Goal: Task Accomplishment & Management: Use online tool/utility

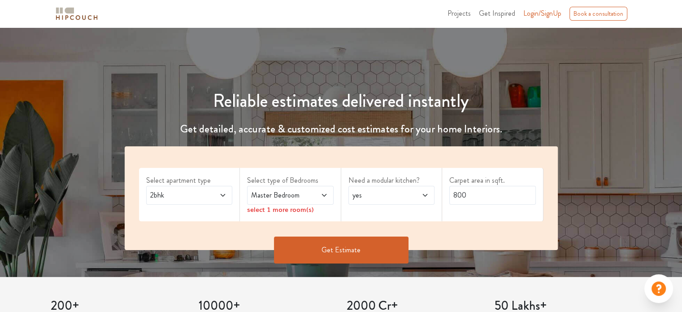
scroll to position [90, 0]
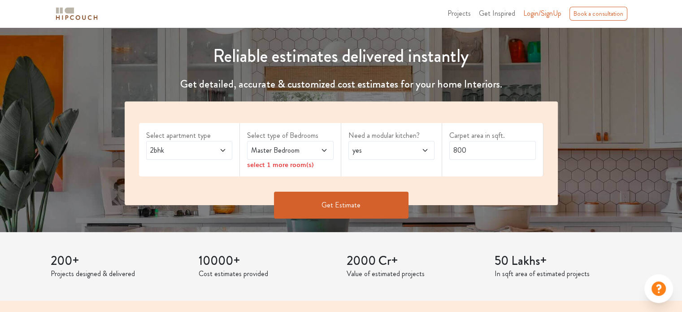
click at [218, 149] on span at bounding box center [217, 150] width 20 height 11
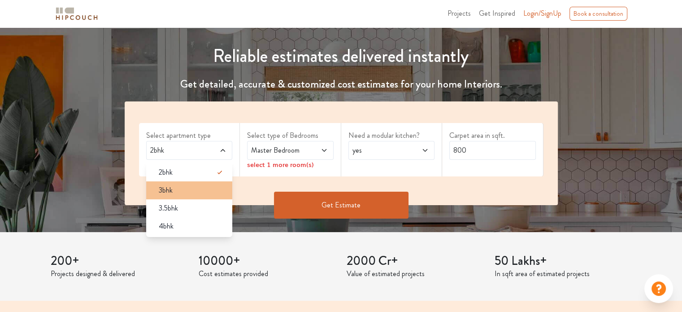
click at [199, 189] on div "3bhk" at bounding box center [192, 190] width 81 height 11
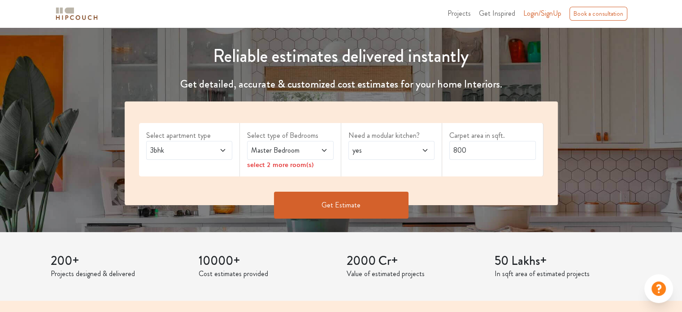
click at [324, 149] on icon at bounding box center [324, 150] width 7 height 7
click at [313, 150] on span at bounding box center [318, 150] width 20 height 11
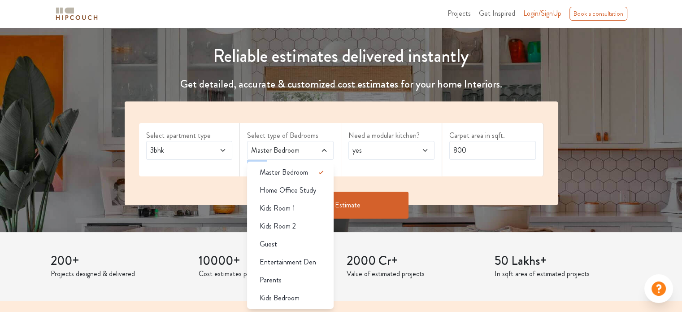
click at [313, 150] on span at bounding box center [318, 150] width 20 height 11
click at [304, 204] on div "Kids Room 1" at bounding box center [293, 208] width 81 height 11
click at [304, 224] on div "Kids Room 2" at bounding box center [293, 226] width 81 height 11
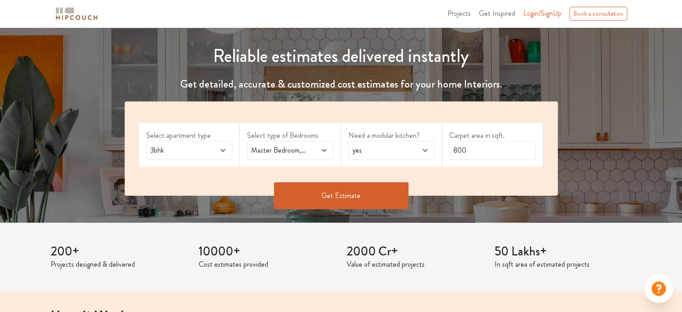
click at [316, 153] on span at bounding box center [318, 150] width 20 height 11
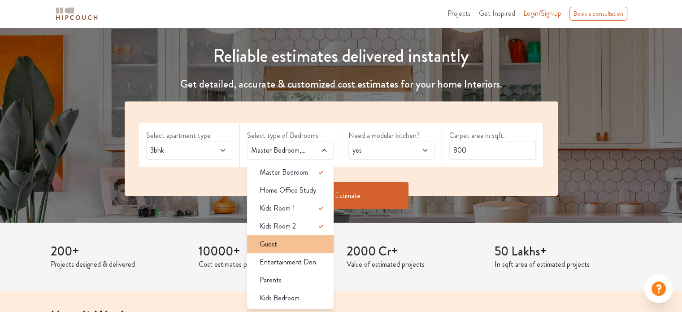
click at [305, 242] on div "Guest" at bounding box center [293, 244] width 81 height 11
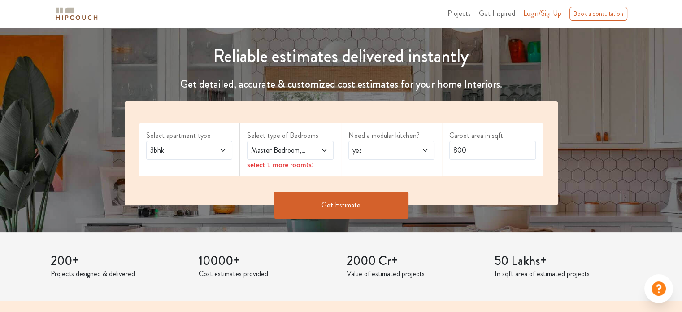
click at [326, 152] on icon at bounding box center [324, 150] width 7 height 7
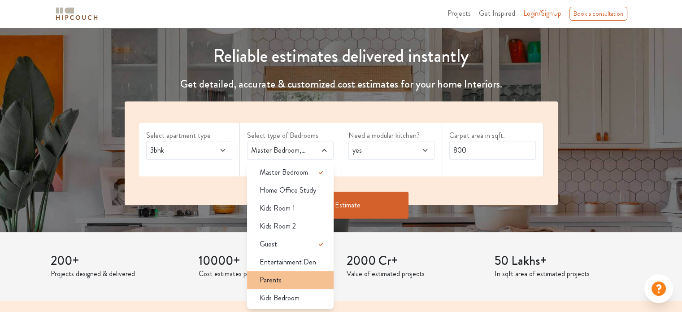
click at [305, 279] on div "Parents" at bounding box center [293, 280] width 81 height 11
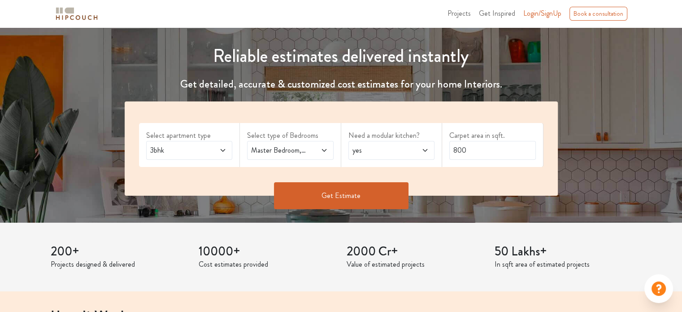
click at [499, 159] on div "Carpet area in sqft. 800" at bounding box center [492, 145] width 101 height 44
drag, startPoint x: 485, startPoint y: 148, endPoint x: 435, endPoint y: 153, distance: 50.0
click at [435, 153] on div "Select apartment type 3bhk Select type of Bedrooms Master Bedroom,Guest,Parents…" at bounding box center [341, 148] width 433 height 94
type input "1300"
click at [208, 149] on span at bounding box center [217, 150] width 20 height 11
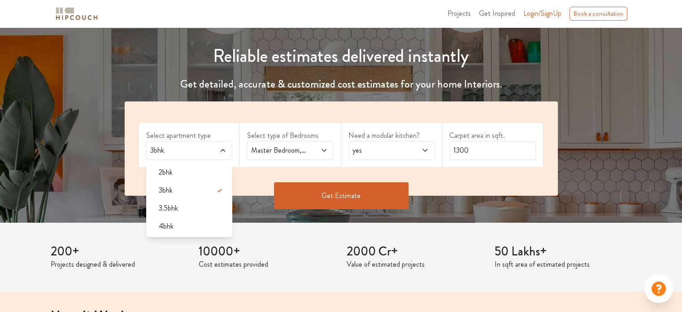
click at [208, 149] on span at bounding box center [217, 150] width 20 height 11
click at [221, 145] on span at bounding box center [217, 150] width 20 height 11
click at [286, 83] on h4 "Get detailed, accurate & customized cost estimates for your home Interiors." at bounding box center [341, 84] width 444 height 13
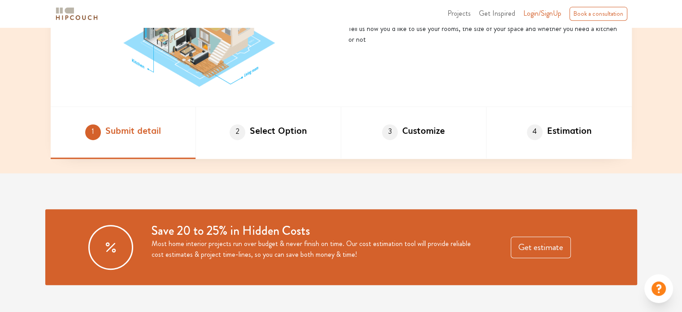
scroll to position [224, 0]
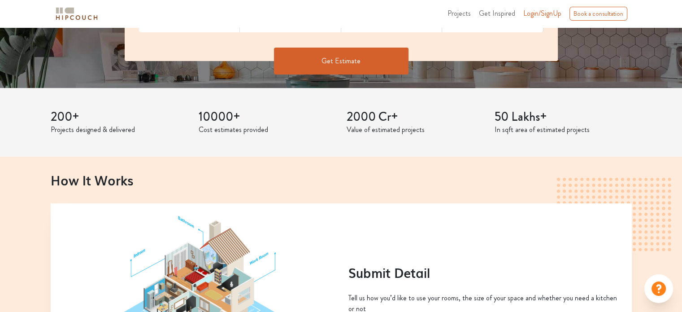
click at [361, 54] on button "Get Estimate" at bounding box center [341, 61] width 135 height 27
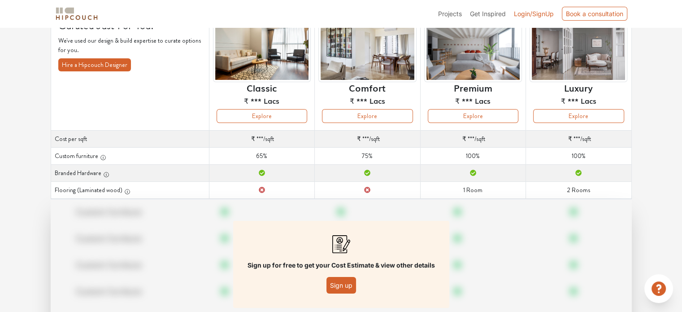
scroll to position [122, 0]
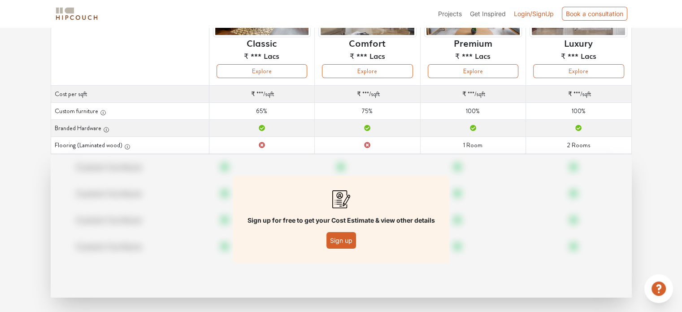
click at [337, 245] on button "Sign up" at bounding box center [342, 240] width 30 height 17
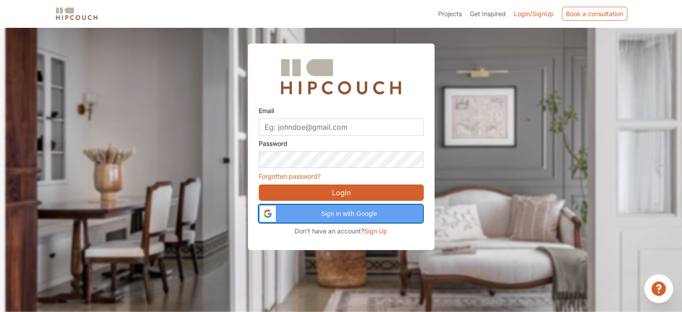
click at [333, 212] on span "Sign in with Google" at bounding box center [349, 213] width 136 height 9
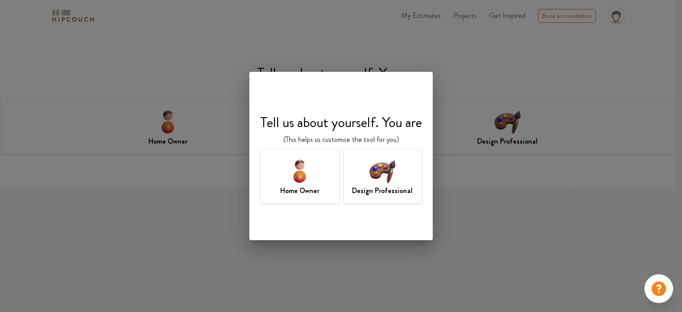
click at [368, 185] on h7 "Design Professional" at bounding box center [382, 190] width 61 height 11
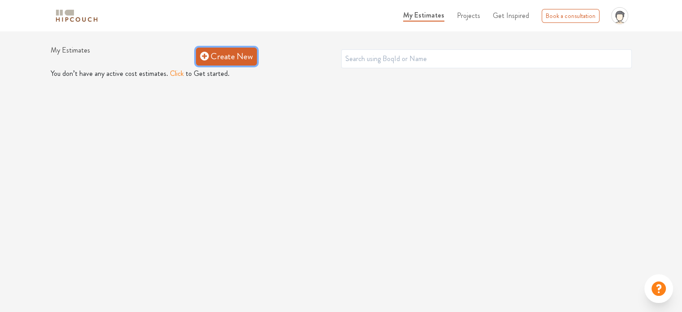
click at [214, 61] on link "Create New" at bounding box center [226, 57] width 61 height 18
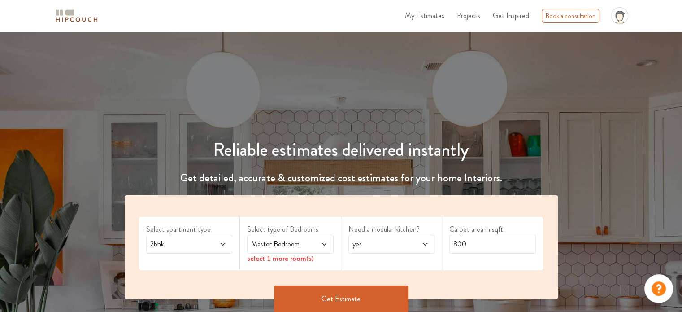
scroll to position [45, 0]
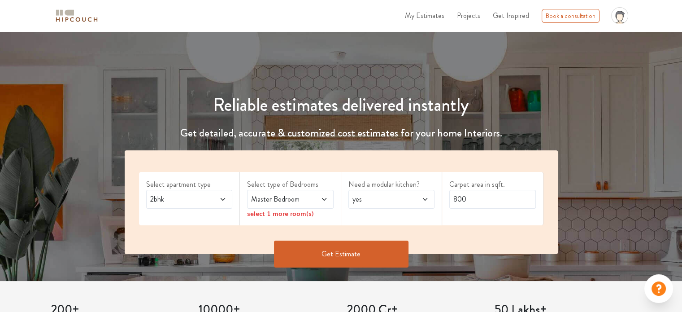
click at [222, 197] on icon at bounding box center [222, 199] width 7 height 7
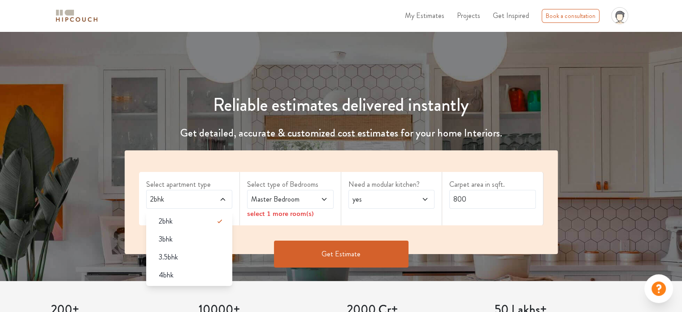
click at [464, 17] on span "Projects" at bounding box center [468, 15] width 23 height 10
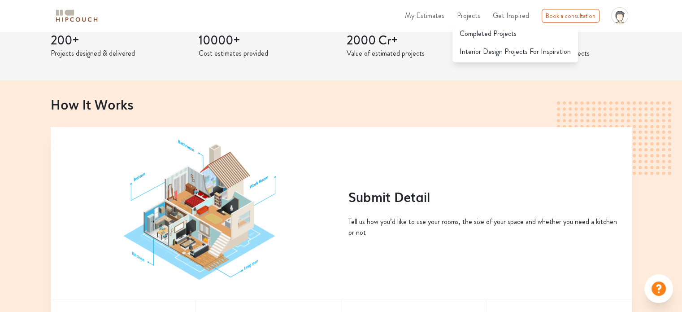
scroll to position [494, 0]
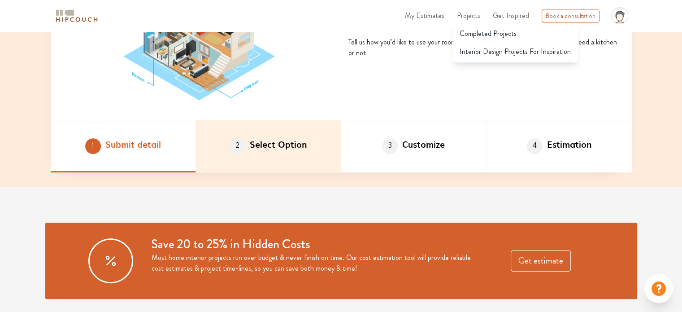
click at [305, 157] on li "2 Select Option" at bounding box center [268, 146] width 145 height 52
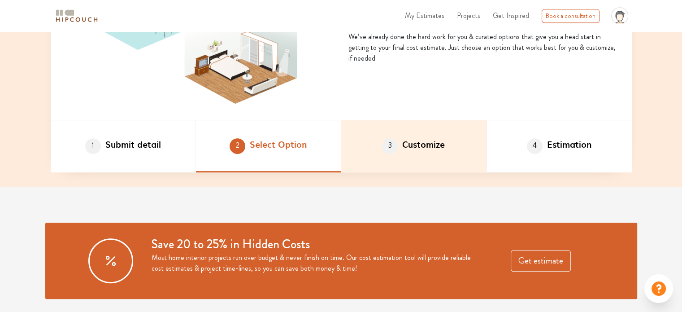
click at [407, 145] on li "3 Customize" at bounding box center [413, 146] width 145 height 52
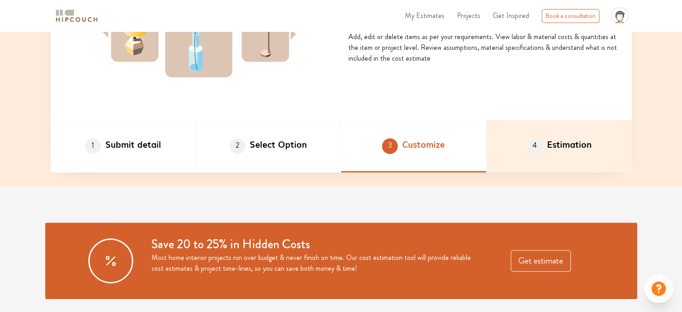
click at [533, 157] on li "4 Estimation" at bounding box center [559, 146] width 145 height 52
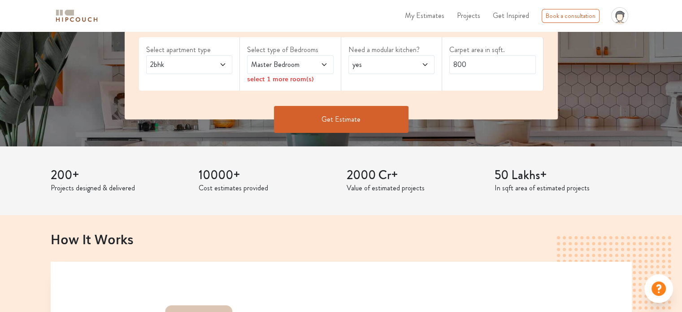
scroll to position [135, 0]
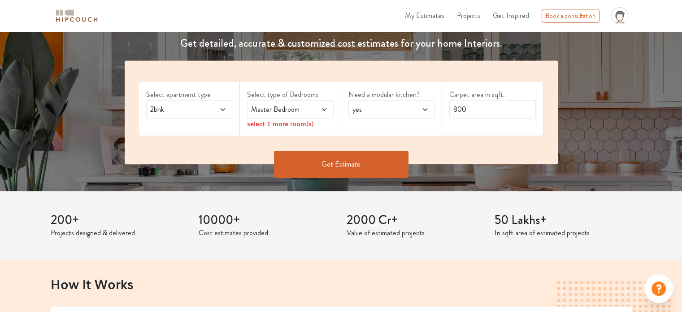
click at [214, 111] on span at bounding box center [217, 109] width 20 height 11
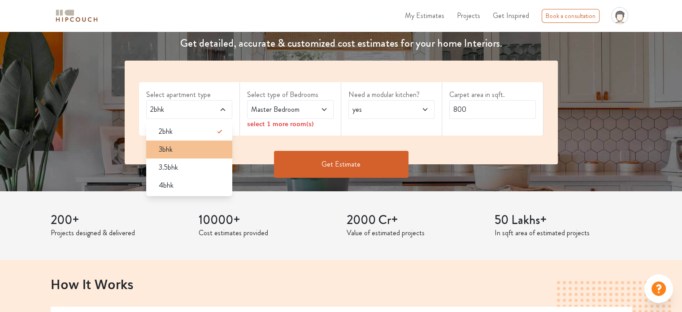
click at [210, 148] on div "3bhk" at bounding box center [192, 149] width 81 height 11
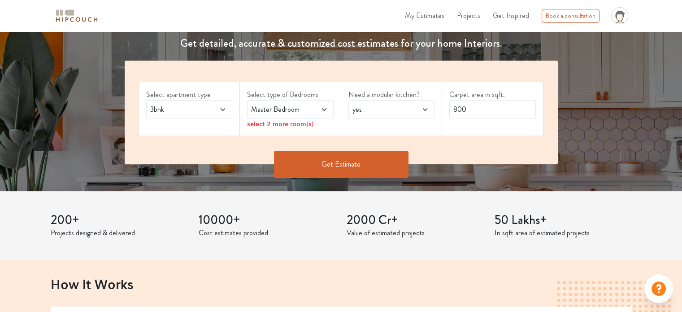
click at [294, 104] on span "Master Bedroom" at bounding box center [278, 109] width 59 height 11
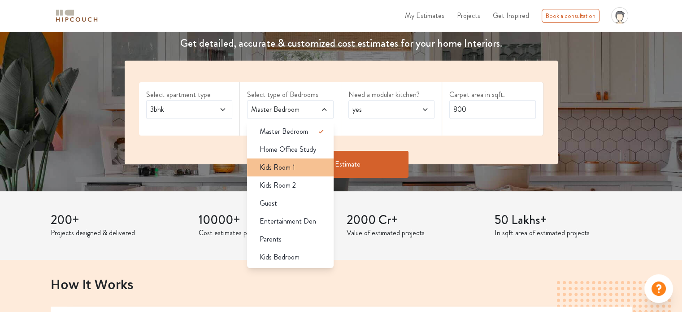
click at [303, 170] on div "Kids Room 1" at bounding box center [293, 167] width 81 height 11
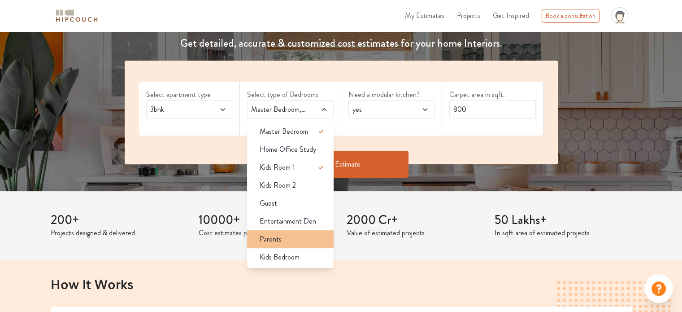
click at [304, 237] on div "Parents" at bounding box center [293, 239] width 81 height 11
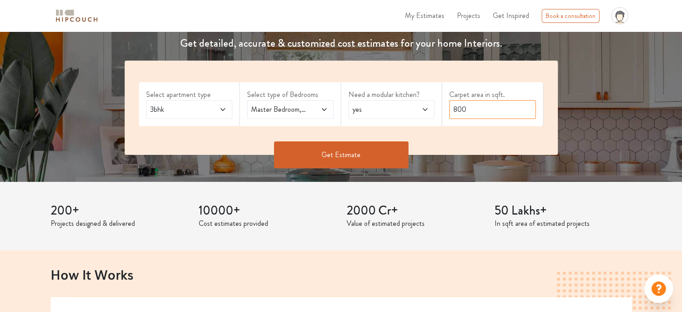
drag, startPoint x: 477, startPoint y: 113, endPoint x: 443, endPoint y: 122, distance: 35.4
click at [443, 122] on div "Carpet area in sqft. 800" at bounding box center [492, 104] width 101 height 44
type input "1300"
click at [382, 153] on button "Get Estimate" at bounding box center [341, 154] width 135 height 27
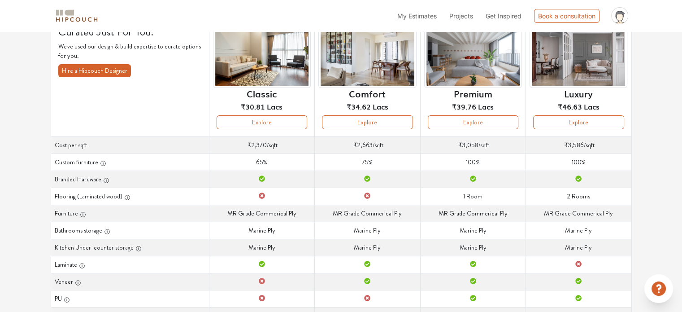
scroll to position [31, 0]
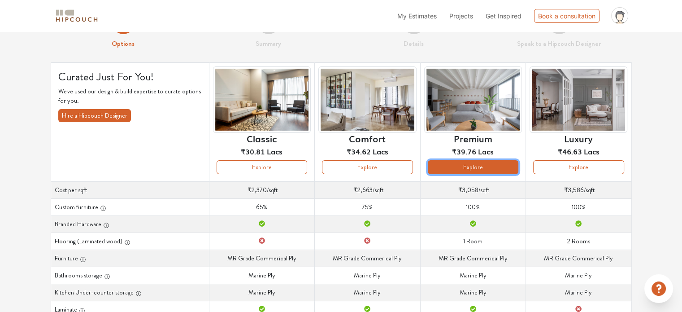
click at [446, 165] on button "Explore" at bounding box center [473, 167] width 91 height 14
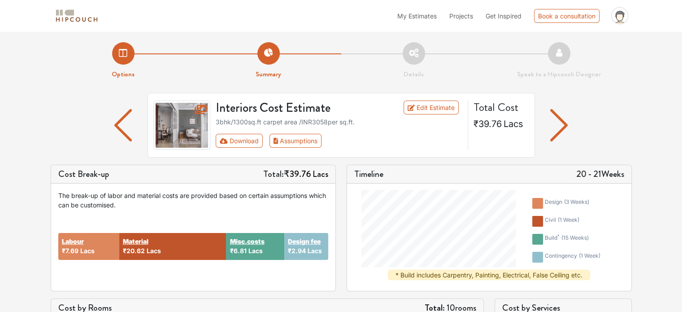
click at [127, 55] on li "Options" at bounding box center [123, 60] width 145 height 37
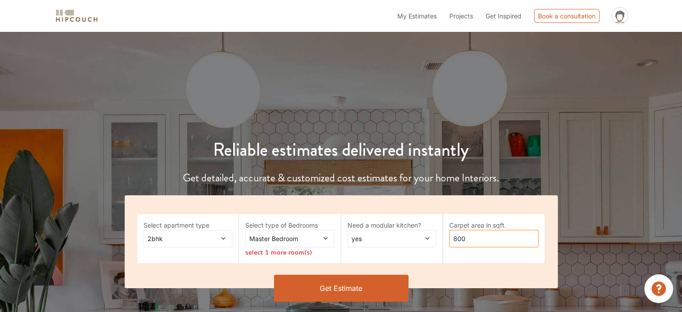
drag, startPoint x: 472, startPoint y: 241, endPoint x: 436, endPoint y: 242, distance: 35.9
click at [436, 242] on div "Select apartment type 2bhk Select type of Bedrooms Master Bedroom select 1 more…" at bounding box center [341, 241] width 433 height 93
type input "1300"
click at [194, 239] on span "2bhk" at bounding box center [176, 238] width 61 height 9
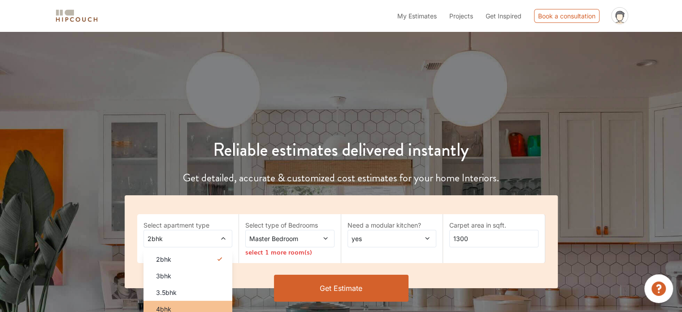
click at [189, 302] on li "4bhk" at bounding box center [188, 309] width 89 height 17
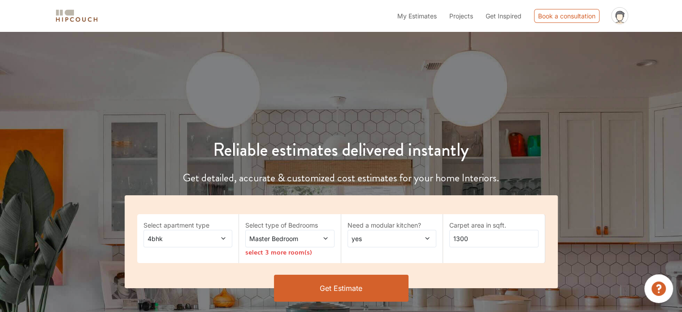
click at [318, 289] on button "Get Estimate" at bounding box center [341, 288] width 135 height 27
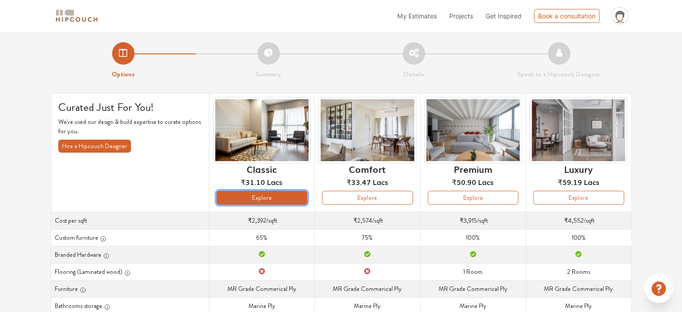
click at [264, 197] on button "Explore" at bounding box center [262, 198] width 91 height 14
